Goal: Check status: Check status

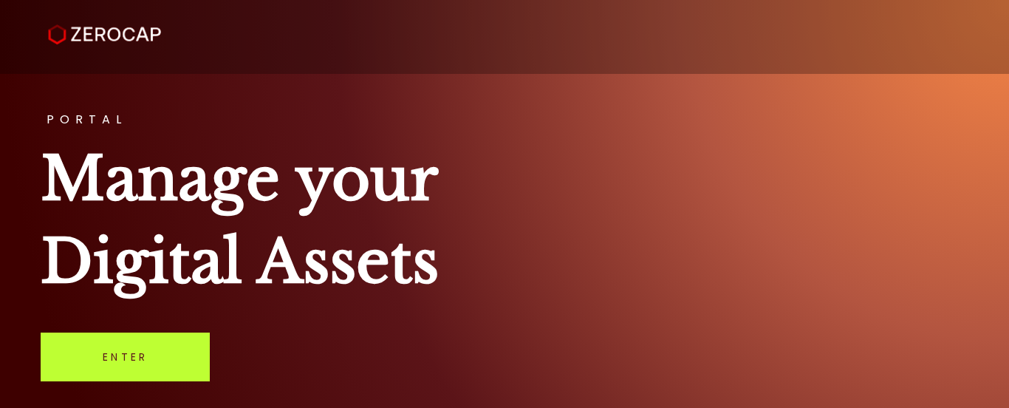
click at [139, 350] on link "Enter" at bounding box center [125, 357] width 169 height 49
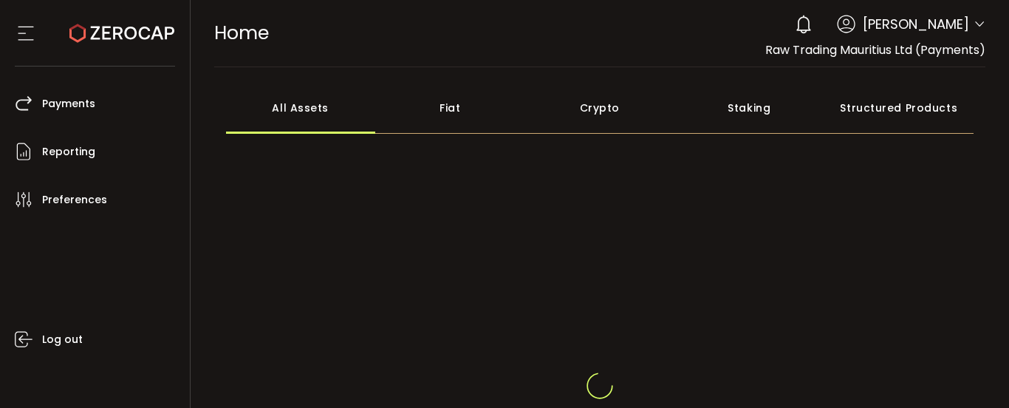
click at [974, 25] on icon at bounding box center [980, 24] width 12 height 12
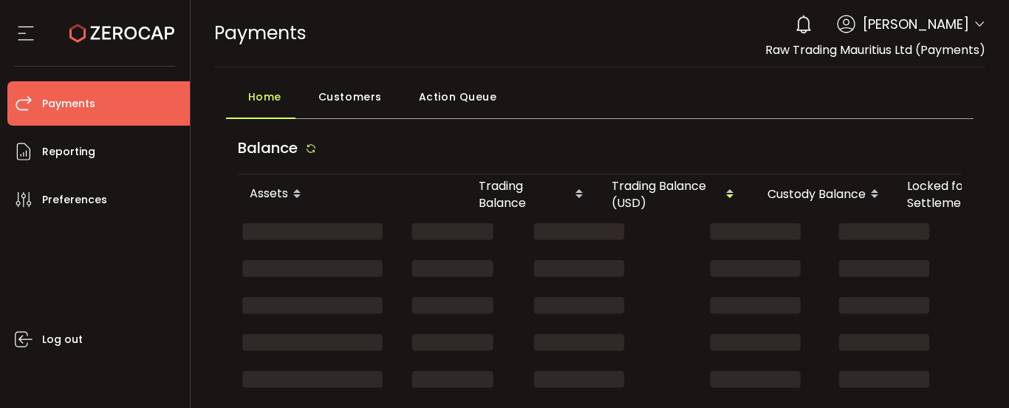
click at [978, 19] on icon at bounding box center [980, 24] width 12 height 12
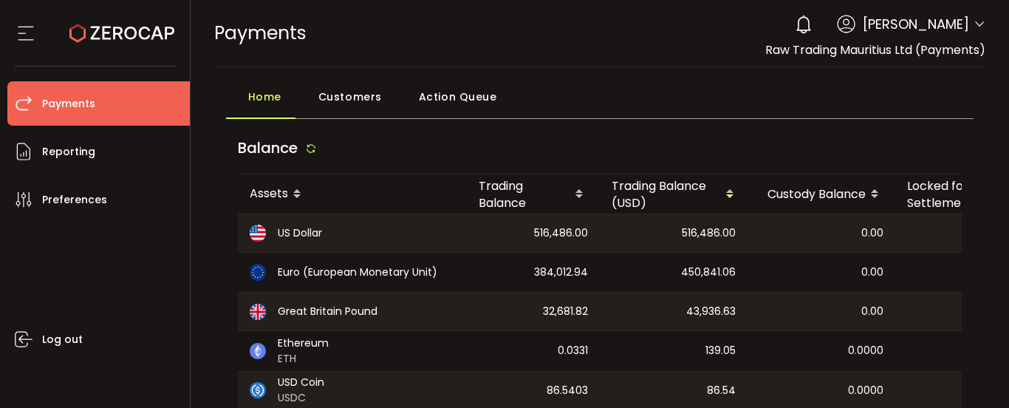
click at [975, 19] on icon at bounding box center [980, 24] width 12 height 12
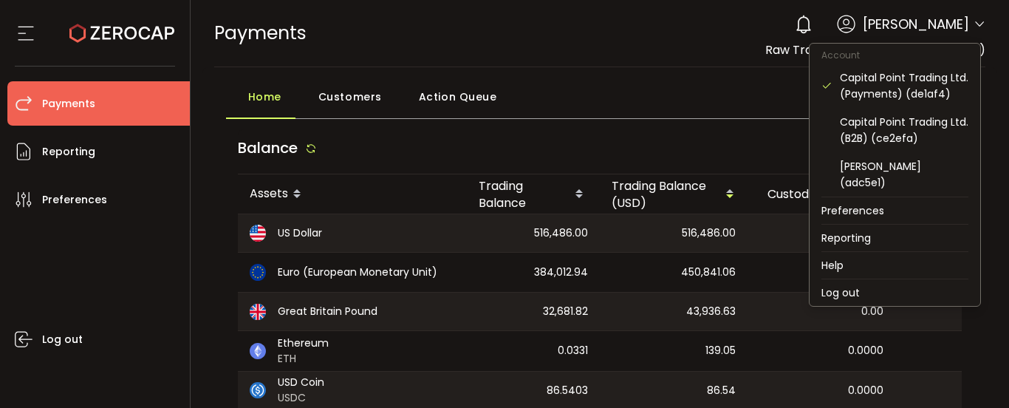
click at [974, 19] on icon at bounding box center [980, 24] width 12 height 12
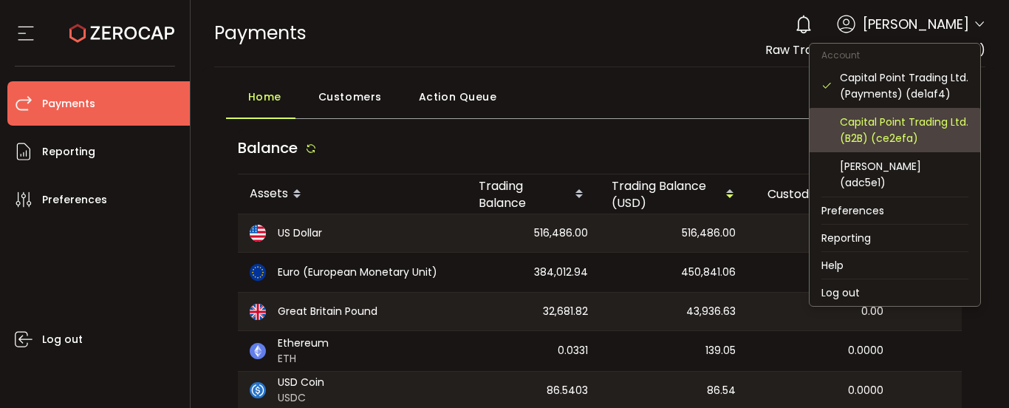
click at [904, 132] on div "Capital Point Trading Ltd. (B2B) (ce2efa)" at bounding box center [904, 130] width 129 height 33
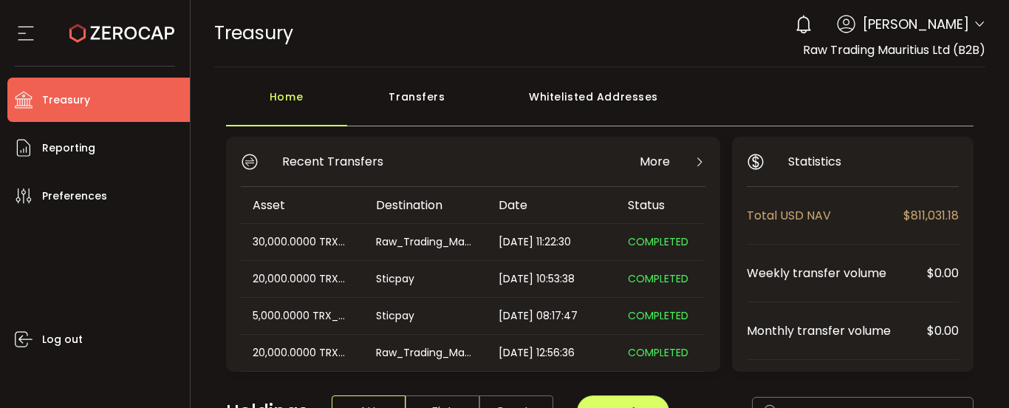
click at [974, 19] on icon at bounding box center [980, 24] width 12 height 12
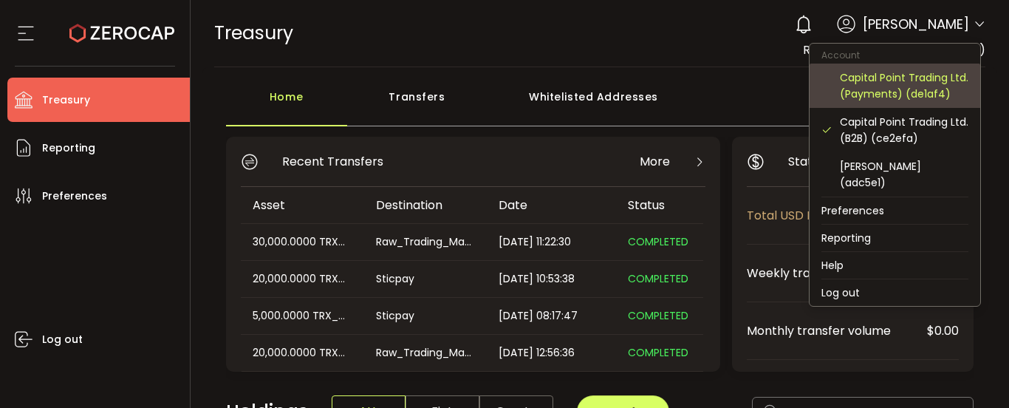
click at [899, 92] on div "Capital Point Trading Ltd. (Payments) (de1af4)" at bounding box center [904, 85] width 129 height 33
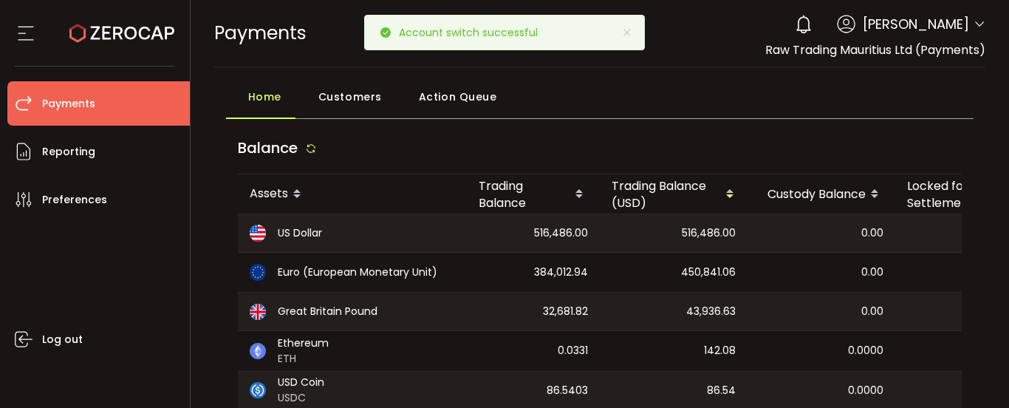
scroll to position [74, 0]
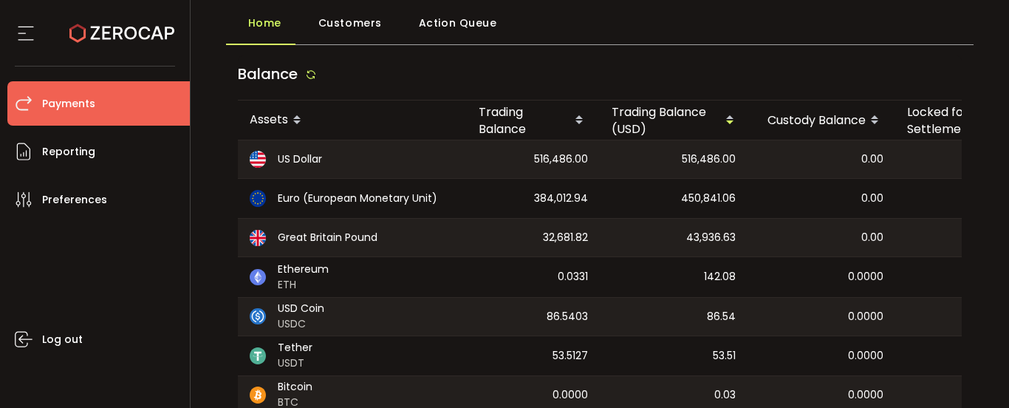
click at [646, 171] on div "516,486.00" at bounding box center [674, 159] width 148 height 38
